Goal: Transaction & Acquisition: Purchase product/service

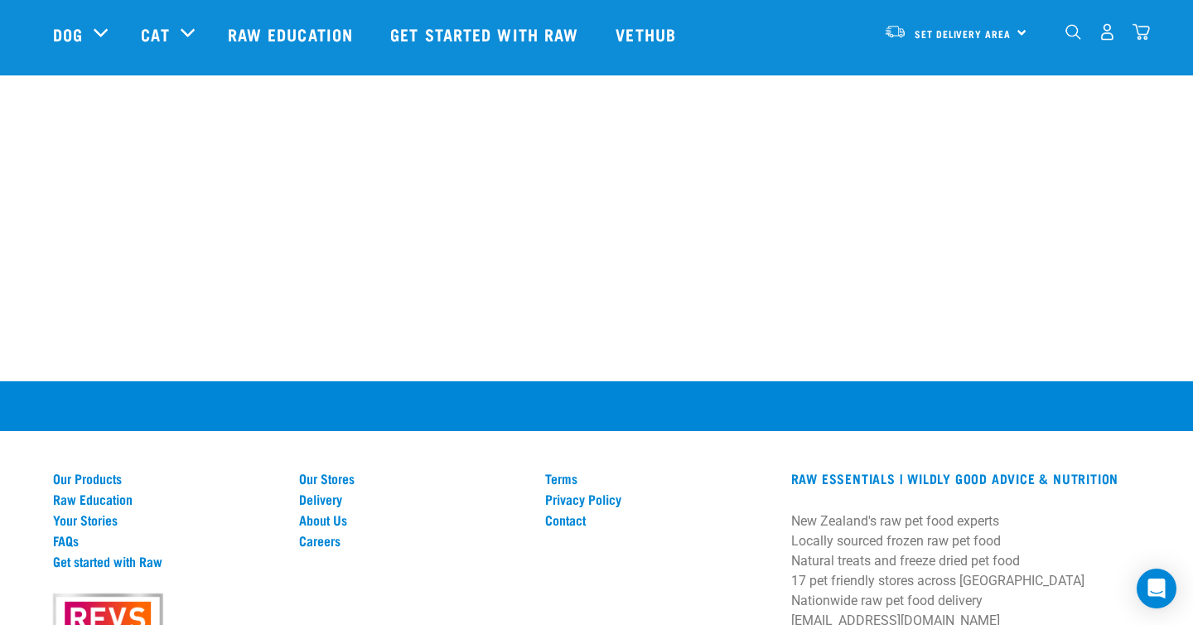
scroll to position [1640, 0]
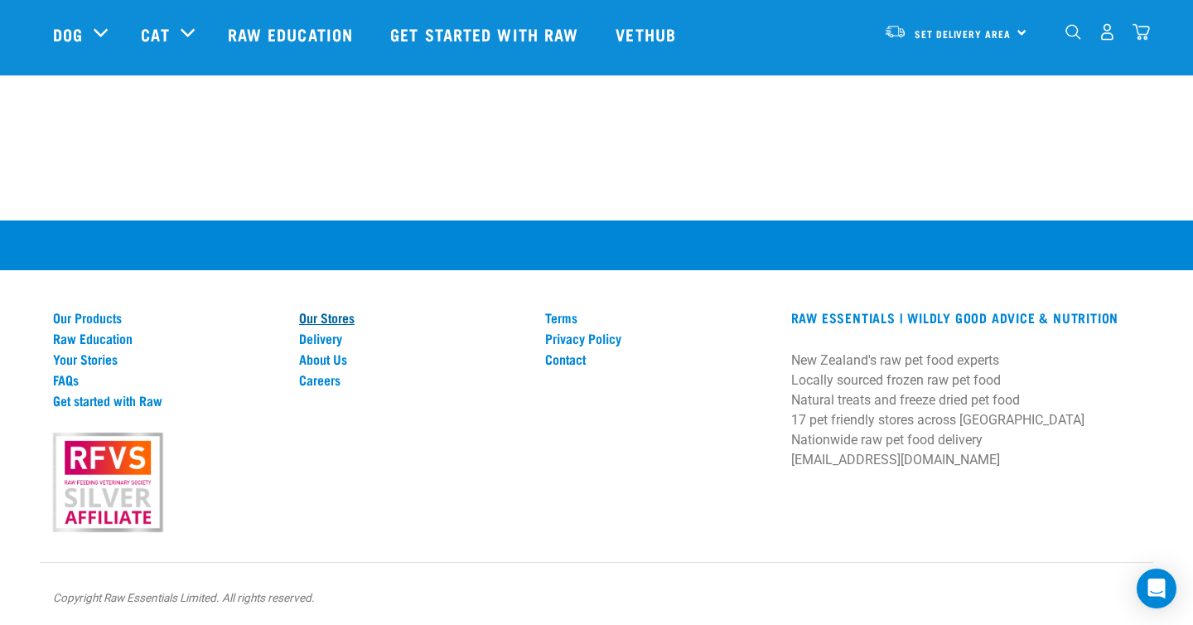
click at [322, 314] on link "Our Stores" at bounding box center [412, 317] width 226 height 15
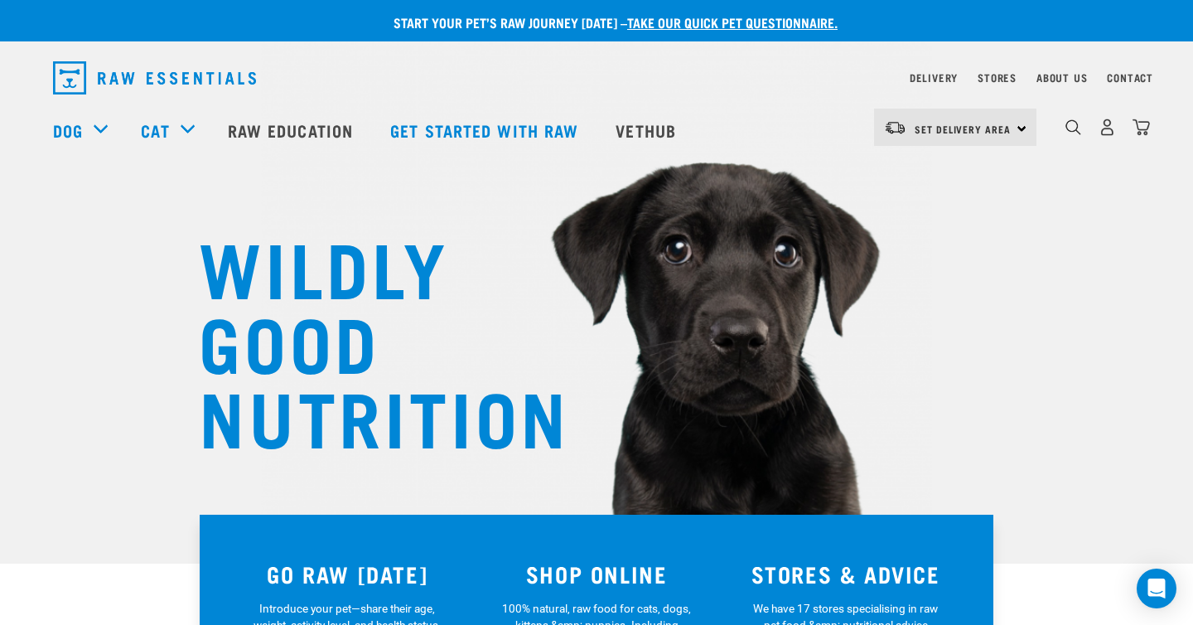
click at [767, 26] on link "take our quick pet questionnaire." at bounding box center [732, 21] width 211 height 7
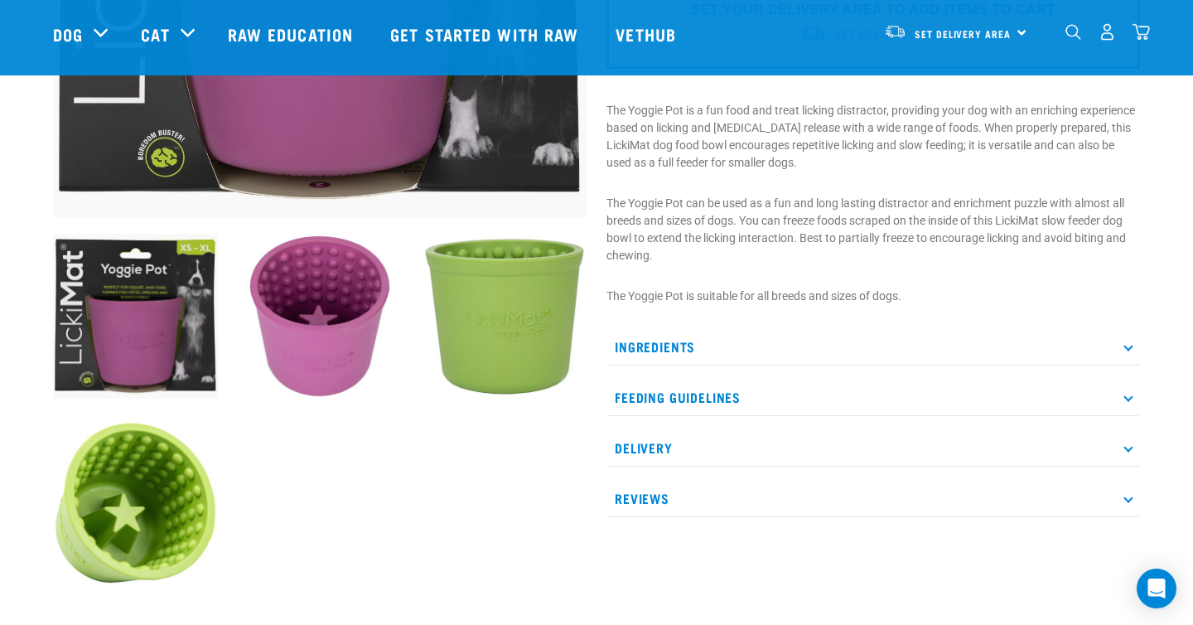
scroll to position [519, 0]
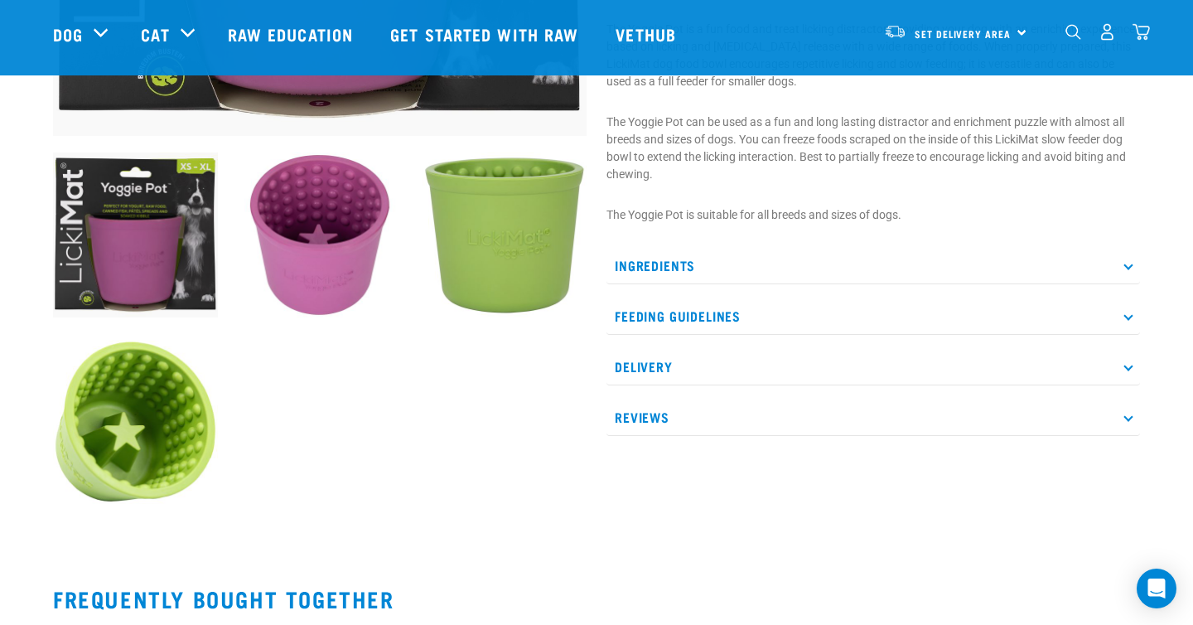
click at [693, 427] on p "Reviews" at bounding box center [874, 417] width 534 height 37
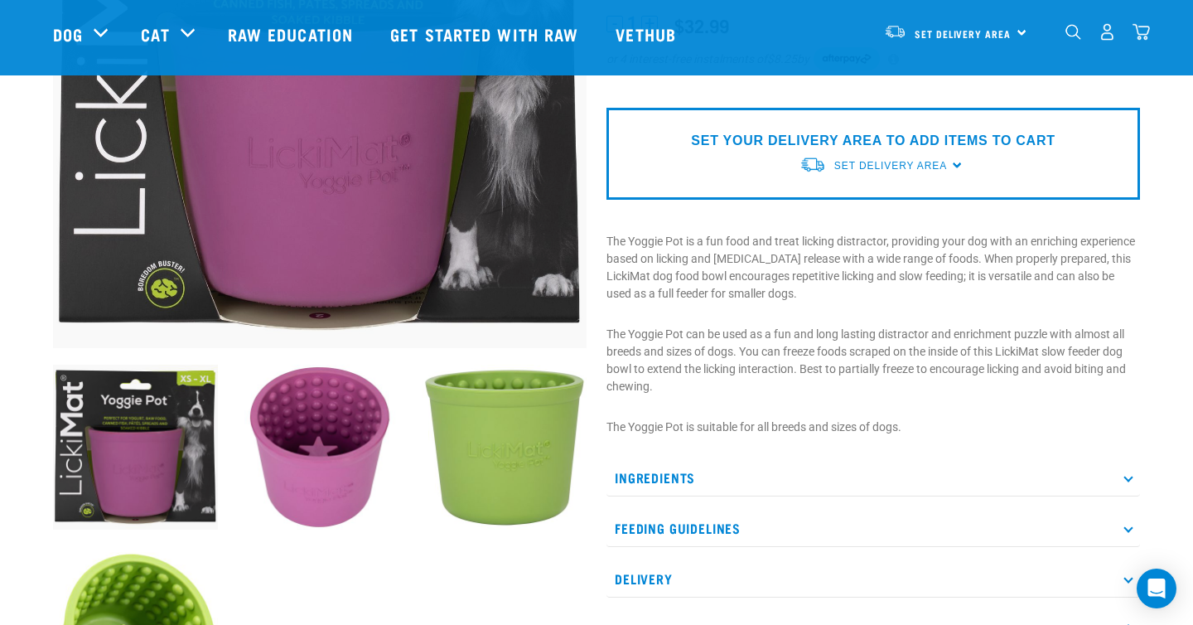
scroll to position [323, 0]
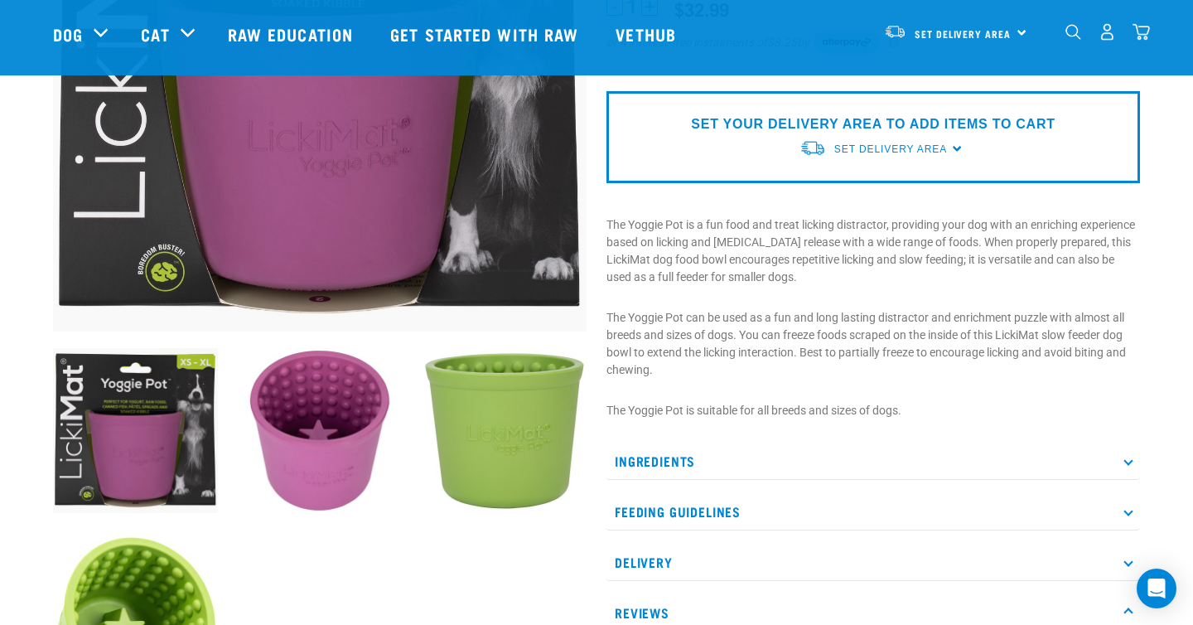
click at [356, 477] on img at bounding box center [320, 430] width 165 height 165
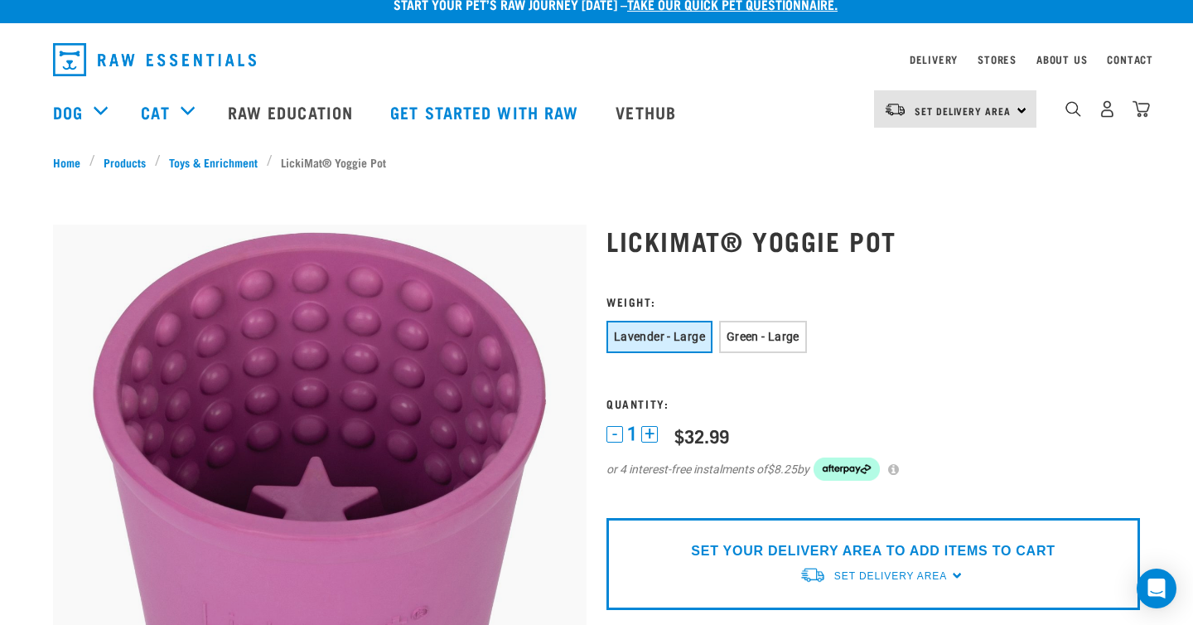
scroll to position [19, 0]
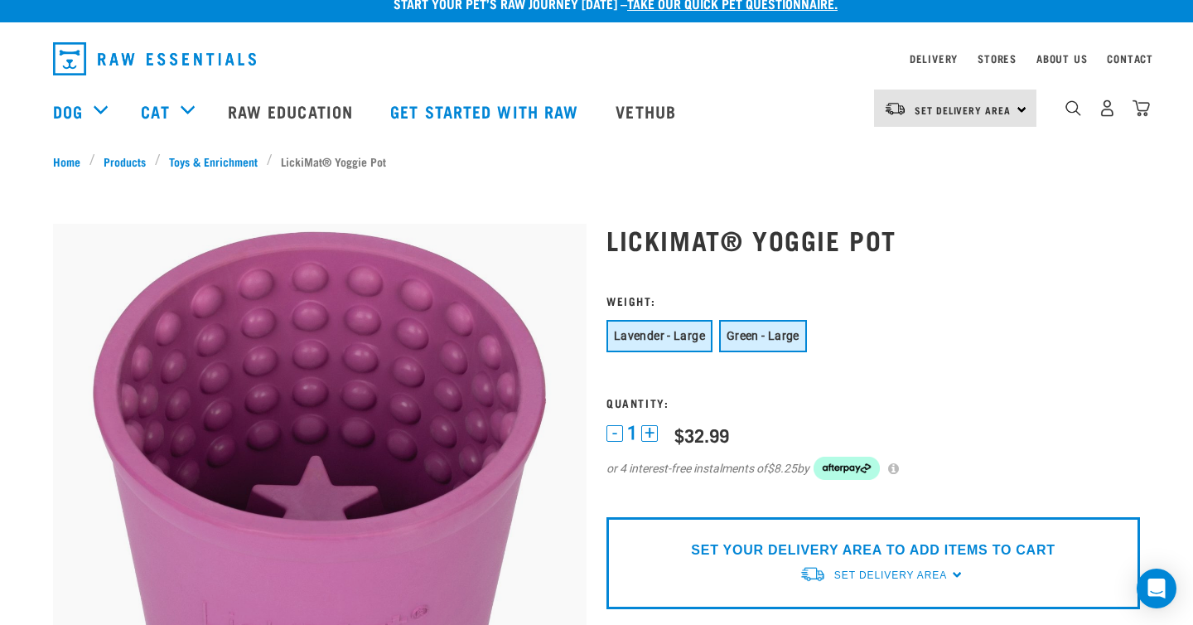
click at [719, 339] on button "Green - Large" at bounding box center [763, 336] width 88 height 32
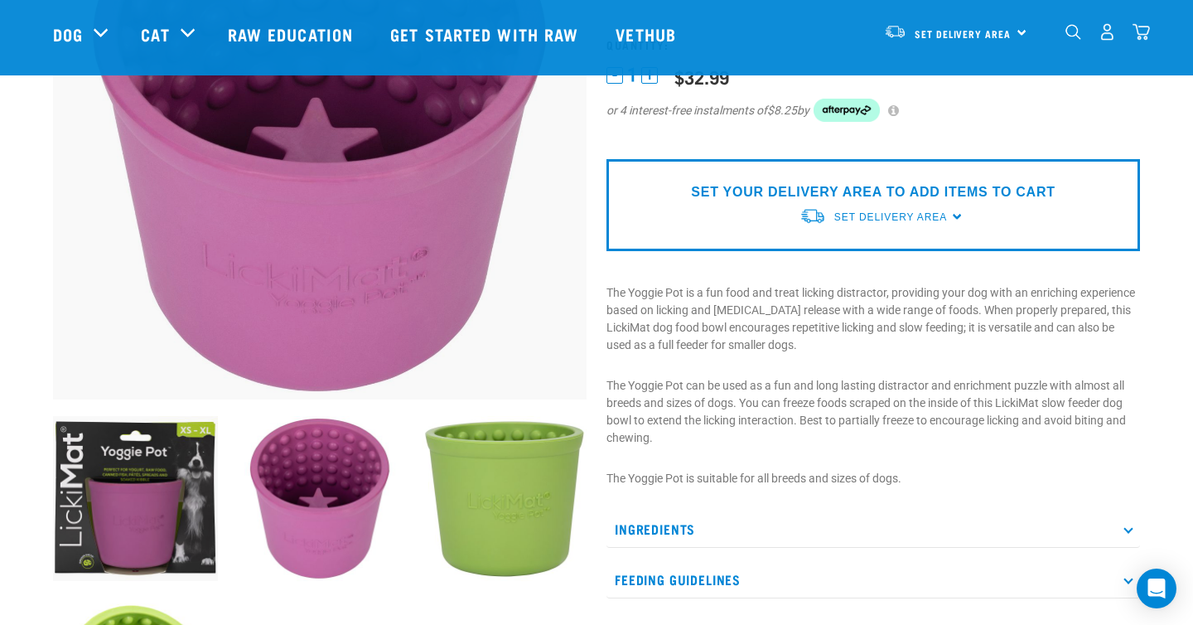
scroll to position [302, 0]
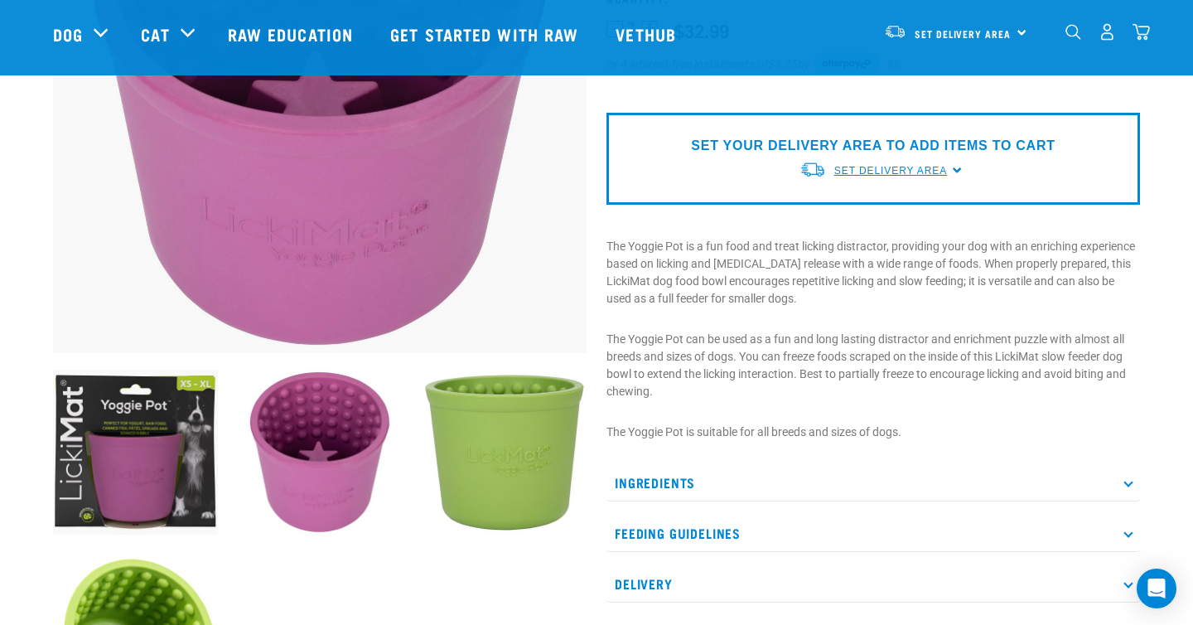
click at [893, 168] on span "Set Delivery Area" at bounding box center [891, 171] width 113 height 12
click at [863, 232] on link "[GEOGRAPHIC_DATA]" at bounding box center [882, 236] width 165 height 27
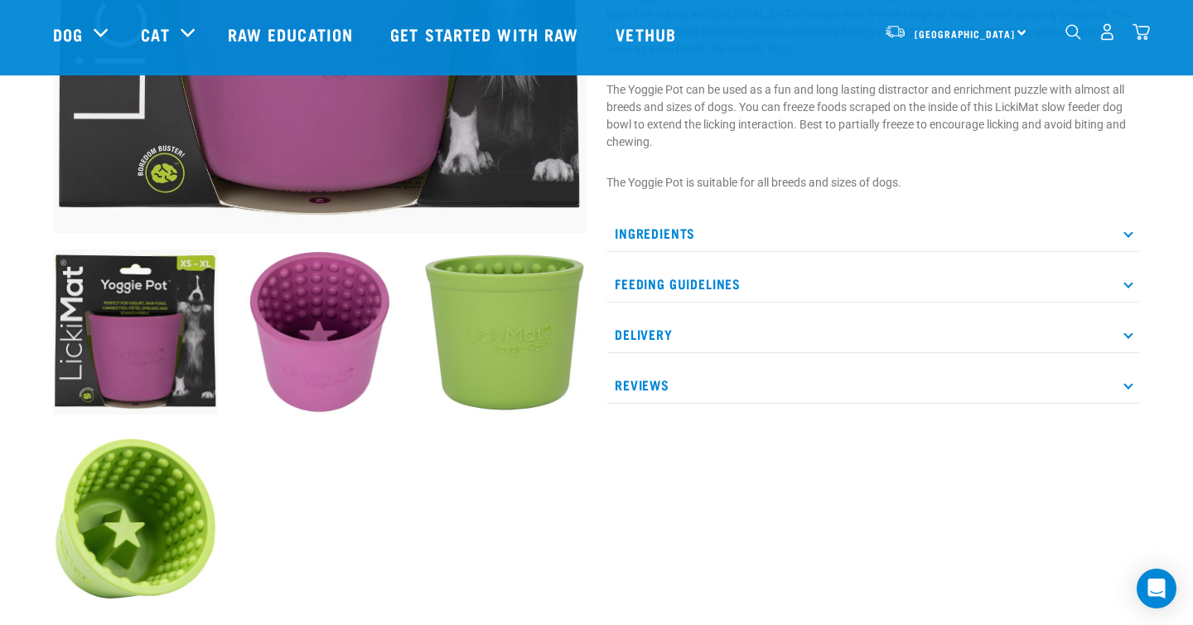
scroll to position [424, 0]
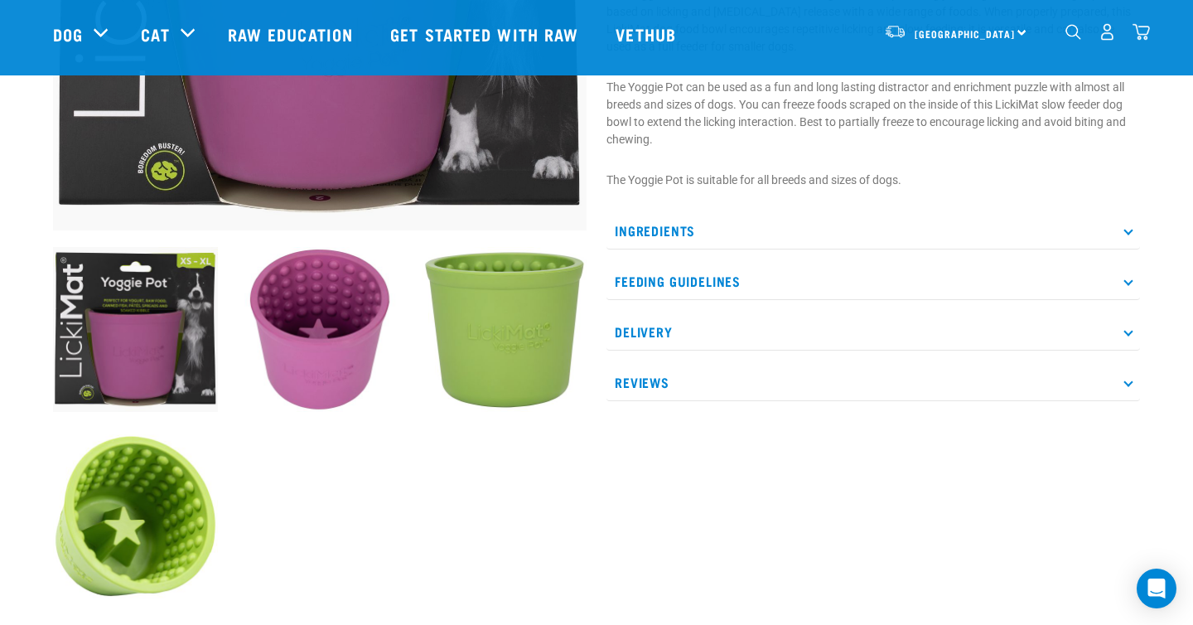
click at [889, 278] on p "Feeding Guidelines" at bounding box center [874, 281] width 534 height 37
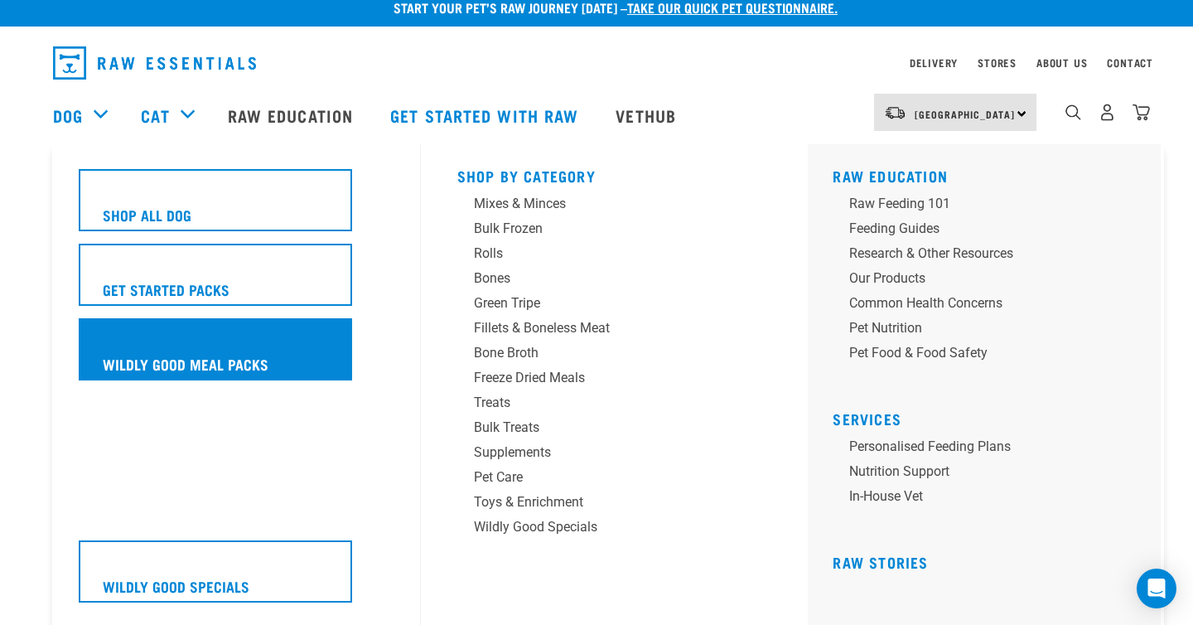
scroll to position [18, 0]
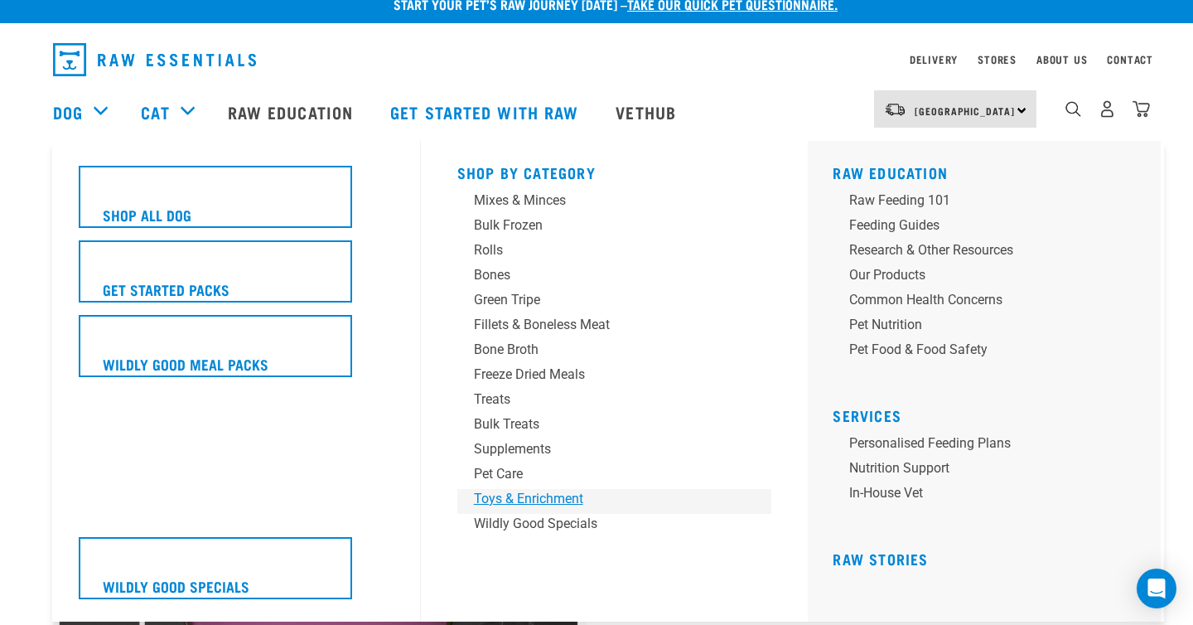
click at [491, 493] on div "Toys & Enrichment" at bounding box center [603, 499] width 259 height 20
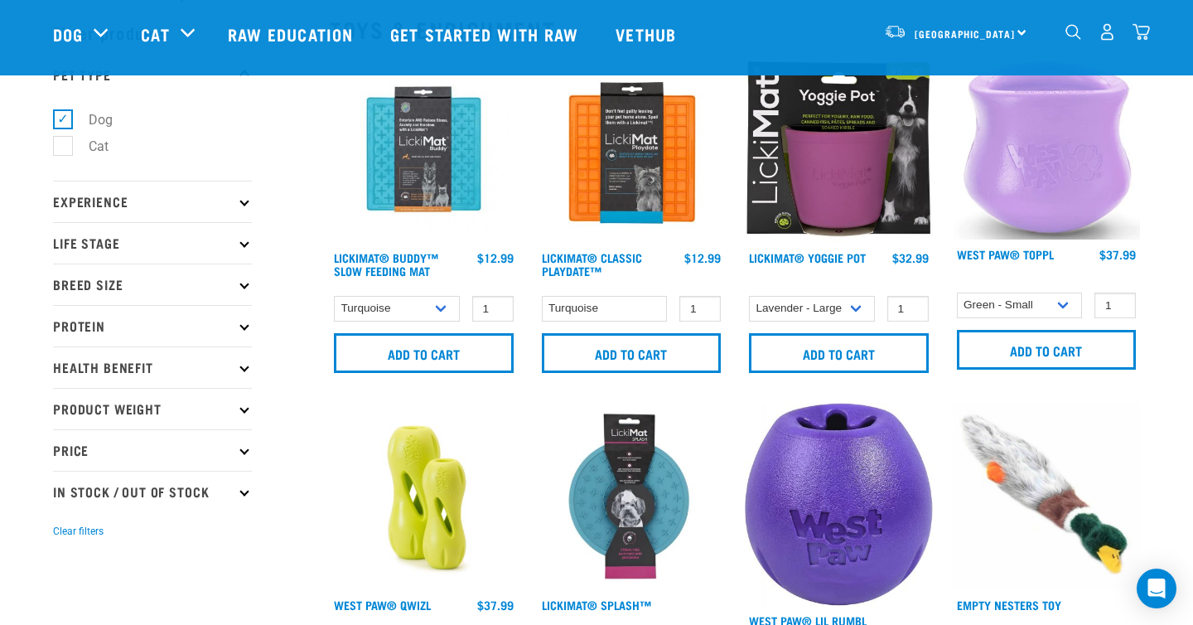
scroll to position [62, 0]
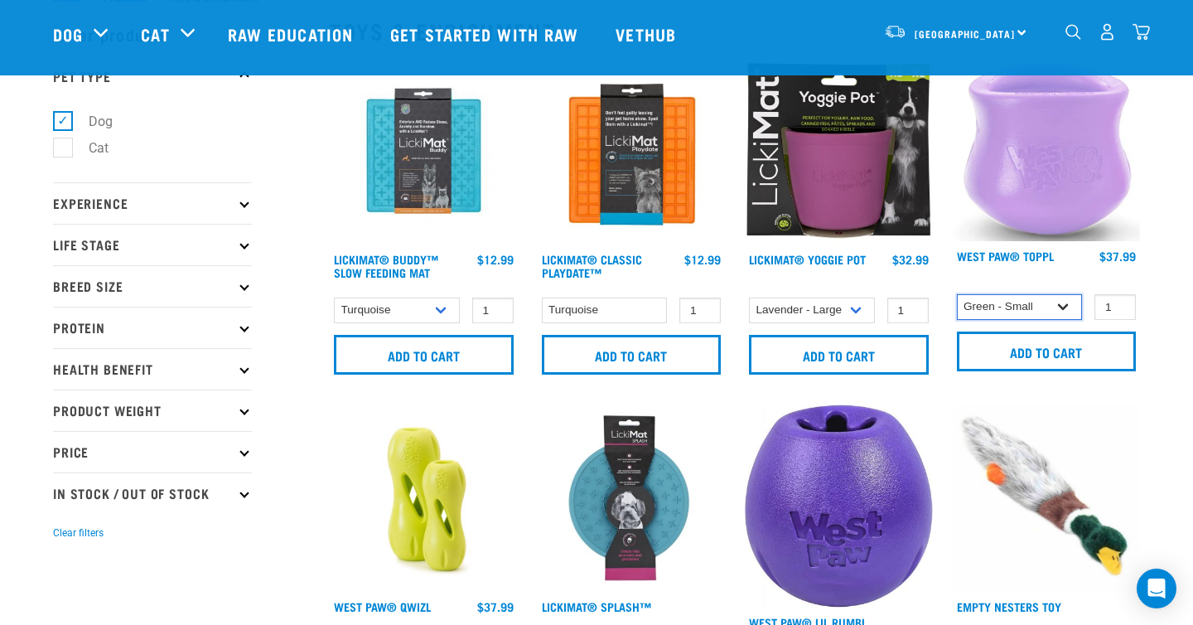
click at [1043, 303] on select "Green - Small Lavender - Large" at bounding box center [1020, 307] width 126 height 26
select select "626158"
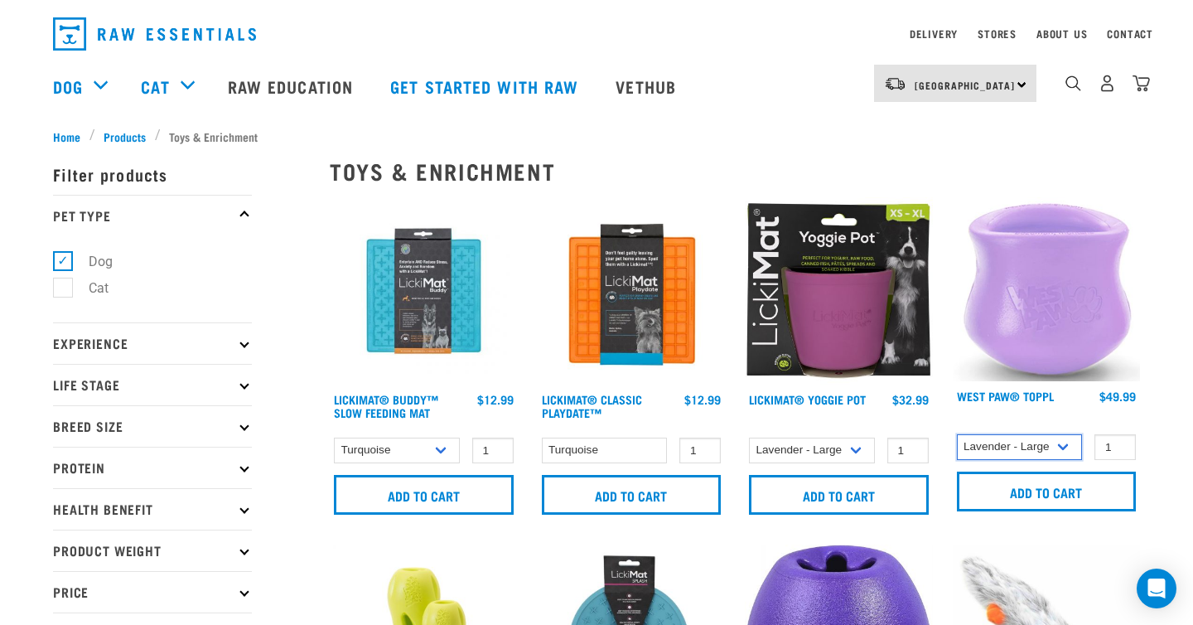
scroll to position [45, 0]
